Goal: Obtain resource: Obtain resource

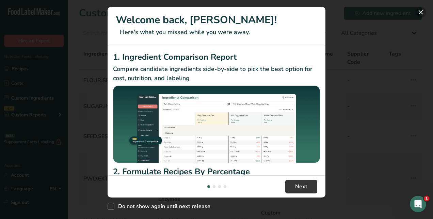
click at [423, 11] on button "New Features" at bounding box center [421, 12] width 11 height 11
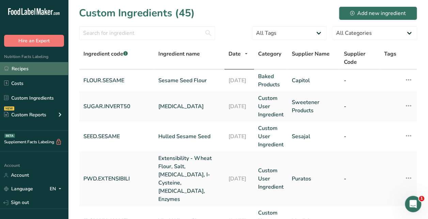
click at [26, 67] on link "Recipes" at bounding box center [34, 68] width 68 height 13
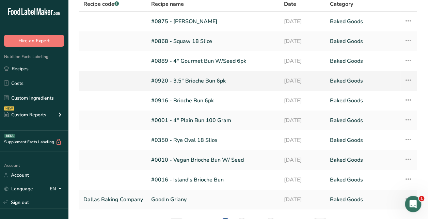
scroll to position [68, 0]
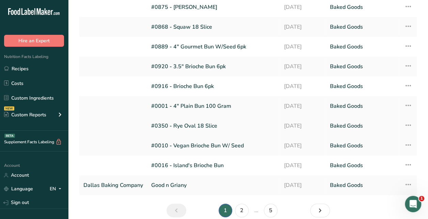
click at [185, 124] on link "#0350 - Rye Oval 18 Slice" at bounding box center [213, 126] width 125 height 14
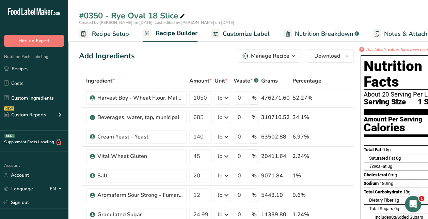
click at [290, 56] on span "button" at bounding box center [294, 56] width 8 height 8
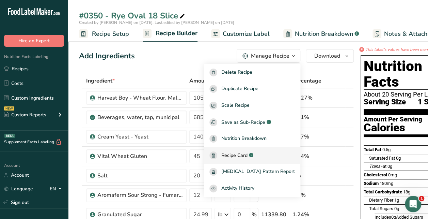
click at [248, 153] on span "Recipe Card" at bounding box center [234, 155] width 26 height 7
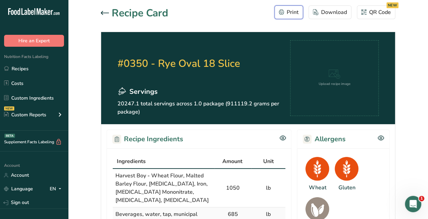
click at [289, 13] on div "Print" at bounding box center [289, 12] width 20 height 8
click at [101, 11] on icon at bounding box center [105, 13] width 8 height 4
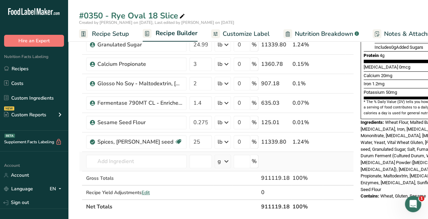
scroll to position [170, 0]
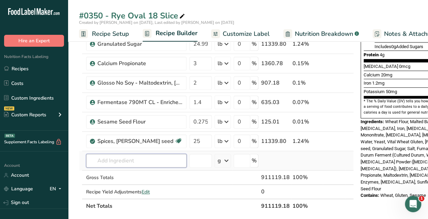
click at [124, 162] on input "text" at bounding box center [136, 161] width 100 height 14
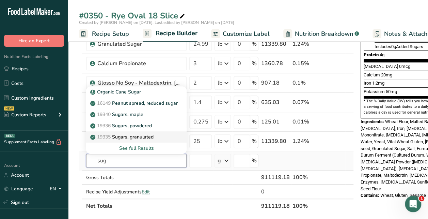
type input "sug"
click at [136, 135] on p "19335 Sugars, granulated" at bounding box center [123, 136] width 62 height 7
type input "Sugars, granulated"
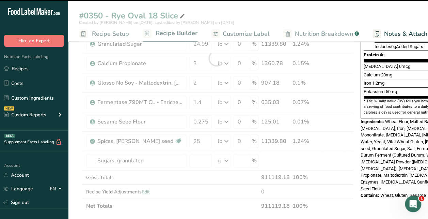
type input "0"
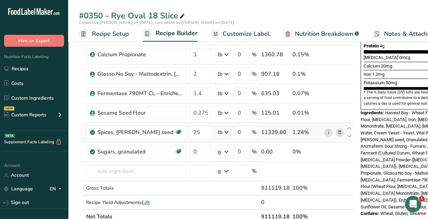
scroll to position [204, 0]
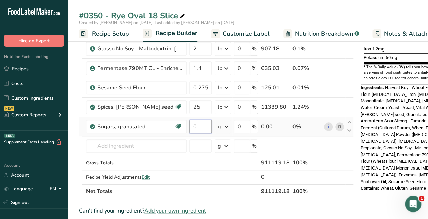
click at [200, 127] on input "0" at bounding box center [200, 127] width 22 height 14
type input "25"
click at [228, 125] on div "Ingredient * Amount * Unit * Waste * .a-a{fill:#347362;}.b-a{fill:#fff;} Grams …" at bounding box center [216, 33] width 275 height 329
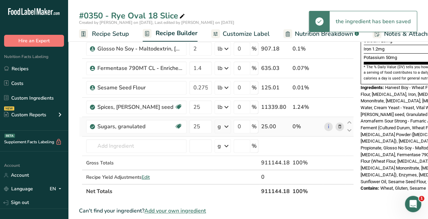
click at [228, 125] on icon at bounding box center [226, 126] width 8 height 12
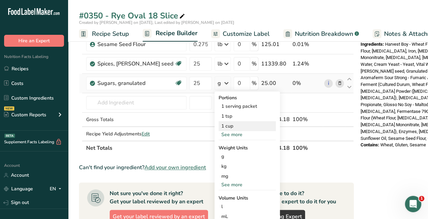
scroll to position [273, 0]
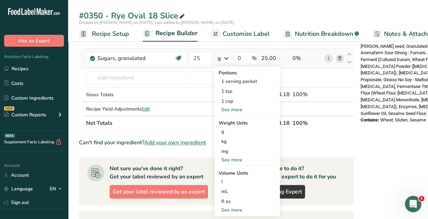
click at [229, 159] on div "See more" at bounding box center [247, 159] width 57 height 7
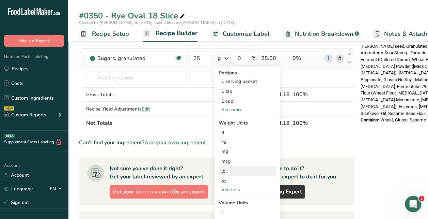
click at [225, 168] on div "lb" at bounding box center [247, 171] width 57 height 10
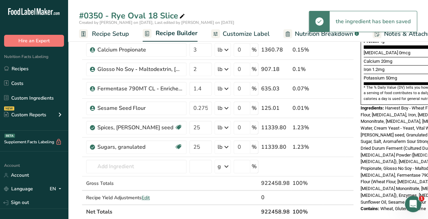
scroll to position [170, 0]
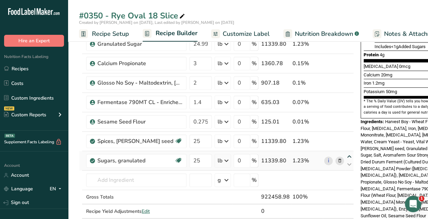
click at [346, 155] on icon at bounding box center [349, 156] width 8 height 5
click at [348, 135] on icon at bounding box center [349, 137] width 8 height 5
type input "25"
type input "0.2756"
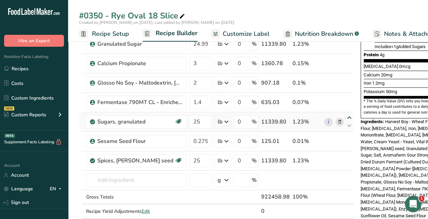
click at [348, 116] on icon at bounding box center [349, 117] width 8 height 5
type input "25"
type input "1.4"
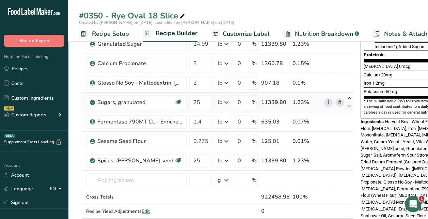
click at [348, 96] on icon at bounding box center [349, 98] width 8 height 5
type input "25"
type input "2"
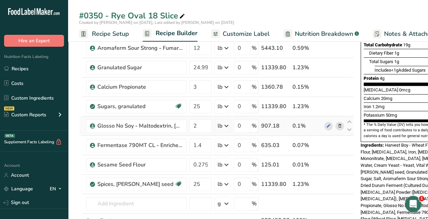
scroll to position [136, 0]
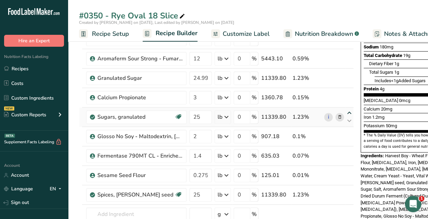
click at [346, 113] on icon at bounding box center [349, 112] width 8 height 5
type input "25"
type input "3"
click at [338, 77] on icon at bounding box center [340, 78] width 5 height 7
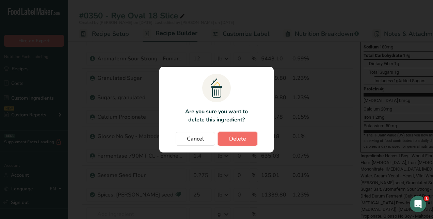
click at [245, 136] on span "Delete" at bounding box center [237, 139] width 17 height 8
type input "25"
type input "3"
type input "2"
type input "1.4"
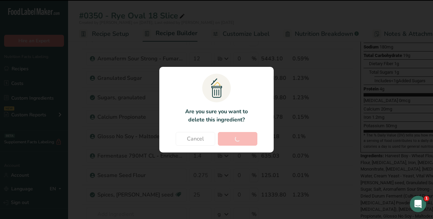
type input "0.2756"
type input "25"
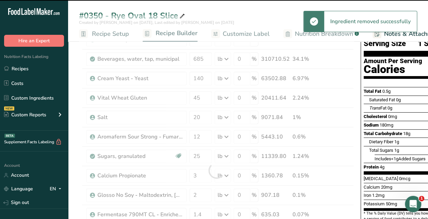
scroll to position [0, 0]
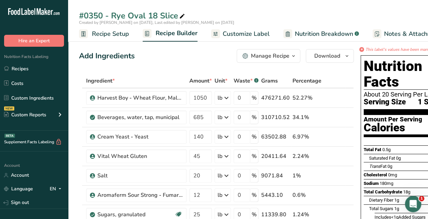
click at [263, 32] on span "Customize Label" at bounding box center [246, 33] width 47 height 9
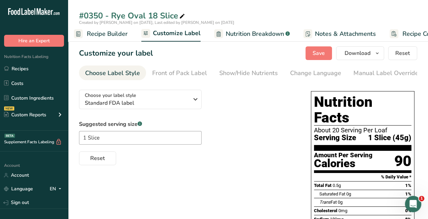
scroll to position [0, 96]
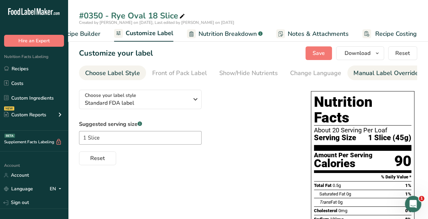
click at [356, 74] on div "Manual Label Override" at bounding box center [386, 72] width 65 height 9
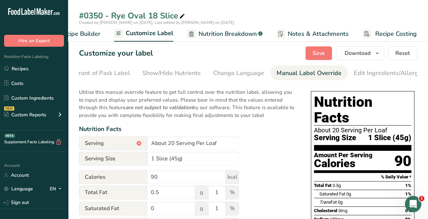
scroll to position [0, 157]
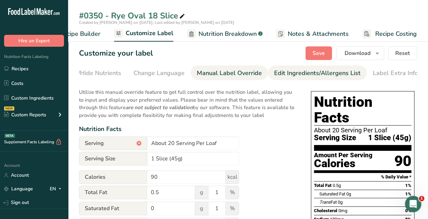
click at [298, 72] on div "Edit Ingredients/Allergens List" at bounding box center [317, 72] width 87 height 9
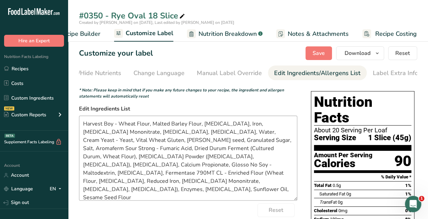
drag, startPoint x: 294, startPoint y: 158, endPoint x: 293, endPoint y: 200, distance: 41.2
click at [293, 200] on textarea "Harvest Boy - Wheat Flour, Malted Barley Flour, Niacin, Iron, Thiamin Mononitra…" at bounding box center [188, 157] width 218 height 85
click at [119, 125] on textarea "Harvest Boy - Wheat Flour, Malted Barley Flour, Niacin, Iron, Thiamin Mononitra…" at bounding box center [188, 157] width 218 height 85
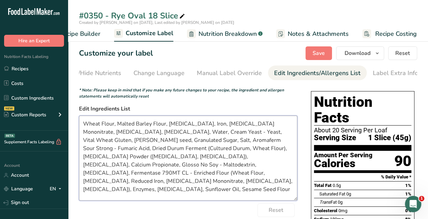
click at [151, 133] on textarea "Wheat Flour, Malted Barley Flour, Niacin, Iron, Thiamin Mononitrate, Riboflavin…" at bounding box center [188, 157] width 218 height 85
click at [162, 133] on textarea "Wheat Flour, Malted Barley Flour, Niacin, Iron, Thiamin Mononitrate, Riboflavin…" at bounding box center [188, 157] width 218 height 85
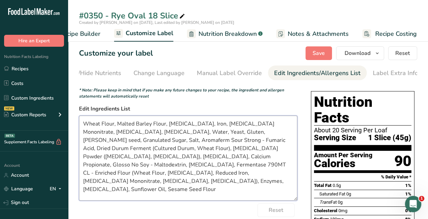
click at [105, 142] on textarea "Wheat Flour, Malted Barley Flour, Niacin, Iron, Thiamin Mononitrate, Riboflavin…" at bounding box center [188, 157] width 218 height 85
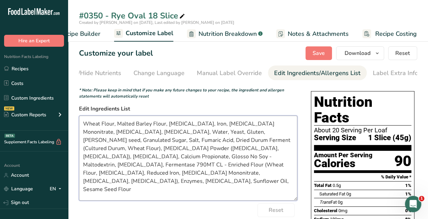
click at [245, 149] on textarea "Wheat Flour, Malted Barley Flour, Niacin, Iron, Thiamin Mononitrate, Riboflavin…" at bounding box center [188, 157] width 218 height 85
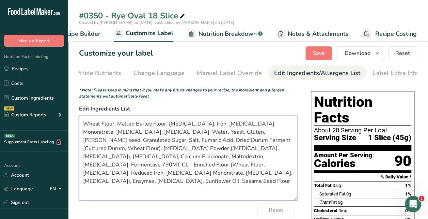
click at [171, 166] on textarea "Wheat Flour, Malted Barley Flour, Niacin, Iron, Thiamin Mononitrate, Riboflavin…" at bounding box center [188, 157] width 218 height 85
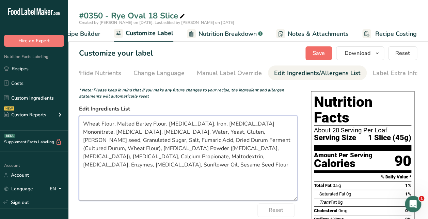
type textarea "Wheat Flour, Malted Barley Flour, [MEDICAL_DATA], Iron, [MEDICAL_DATA] Mononitr…"
click at [315, 55] on span "Save" at bounding box center [319, 53] width 12 height 8
click at [183, 14] on icon at bounding box center [182, 17] width 6 height 10
click at [104, 16] on input "#0350 - Rye Oval 18 Slice" at bounding box center [248, 16] width 338 height 12
type input "#0375 - Rye Oval 18 Slice"
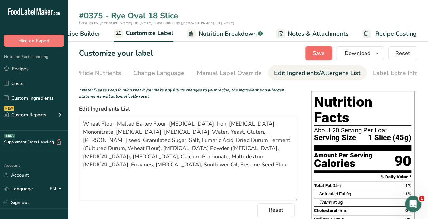
click at [325, 53] on span "Save" at bounding box center [319, 53] width 12 height 8
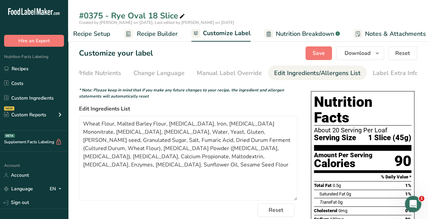
scroll to position [0, 0]
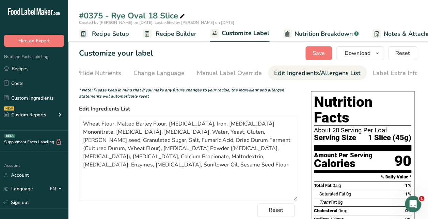
click at [107, 32] on span "Recipe Setup" at bounding box center [110, 33] width 37 height 9
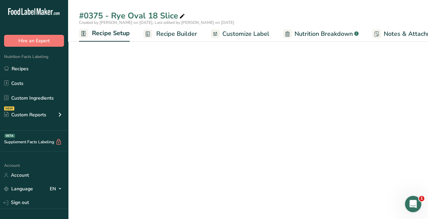
scroll to position [0, 2]
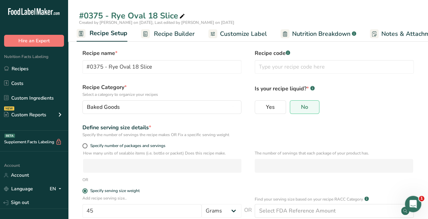
click at [169, 32] on span "Recipe Builder" at bounding box center [174, 33] width 41 height 9
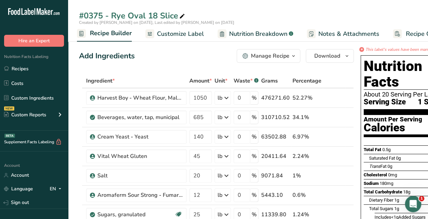
click at [182, 32] on span "Customize Label" at bounding box center [180, 33] width 47 height 9
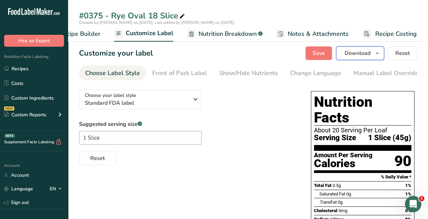
click at [379, 52] on icon "button" at bounding box center [377, 53] width 5 height 9
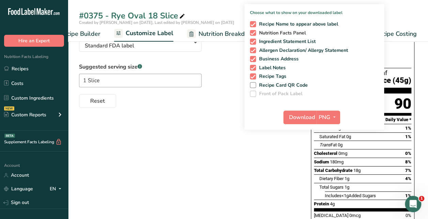
scroll to position [68, 0]
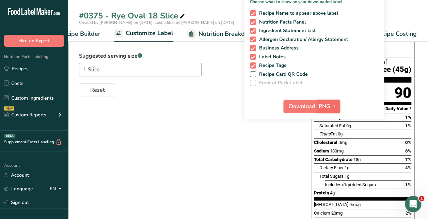
click at [335, 105] on icon "button" at bounding box center [334, 106] width 5 height 9
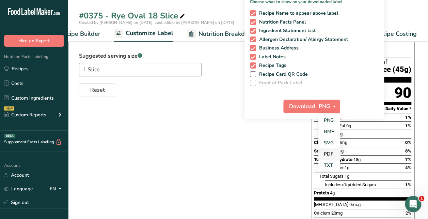
click at [324, 151] on link "PDF" at bounding box center [330, 153] width 22 height 11
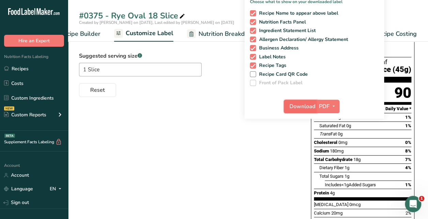
click at [303, 106] on span "Download" at bounding box center [303, 106] width 26 height 8
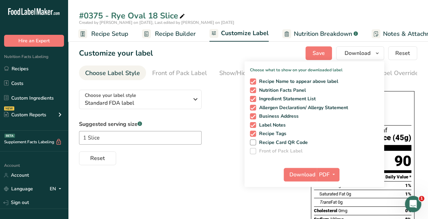
scroll to position [0, 0]
click at [242, 164] on div "Reset" at bounding box center [188, 157] width 218 height 16
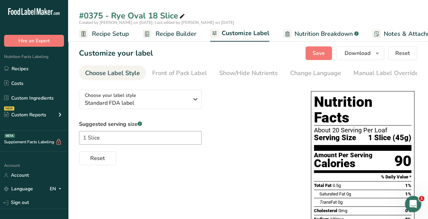
click at [169, 36] on span "Recipe Builder" at bounding box center [176, 33] width 41 height 9
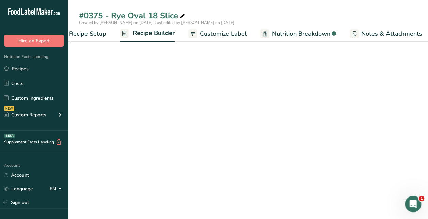
scroll to position [0, 66]
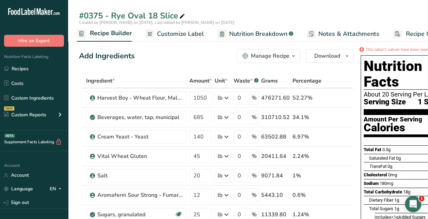
click at [291, 57] on icon "button" at bounding box center [293, 56] width 5 height 9
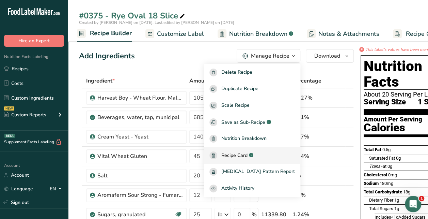
click at [236, 156] on span "Recipe Card" at bounding box center [234, 155] width 26 height 7
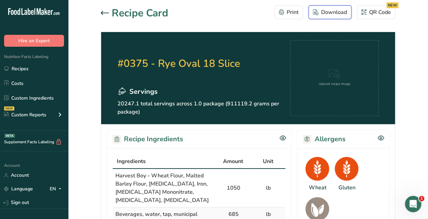
click at [337, 13] on div "Download" at bounding box center [330, 12] width 34 height 8
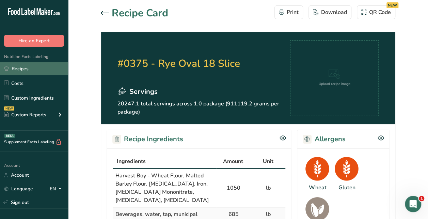
click at [27, 68] on link "Recipes" at bounding box center [34, 68] width 68 height 13
